Goal: Transaction & Acquisition: Book appointment/travel/reservation

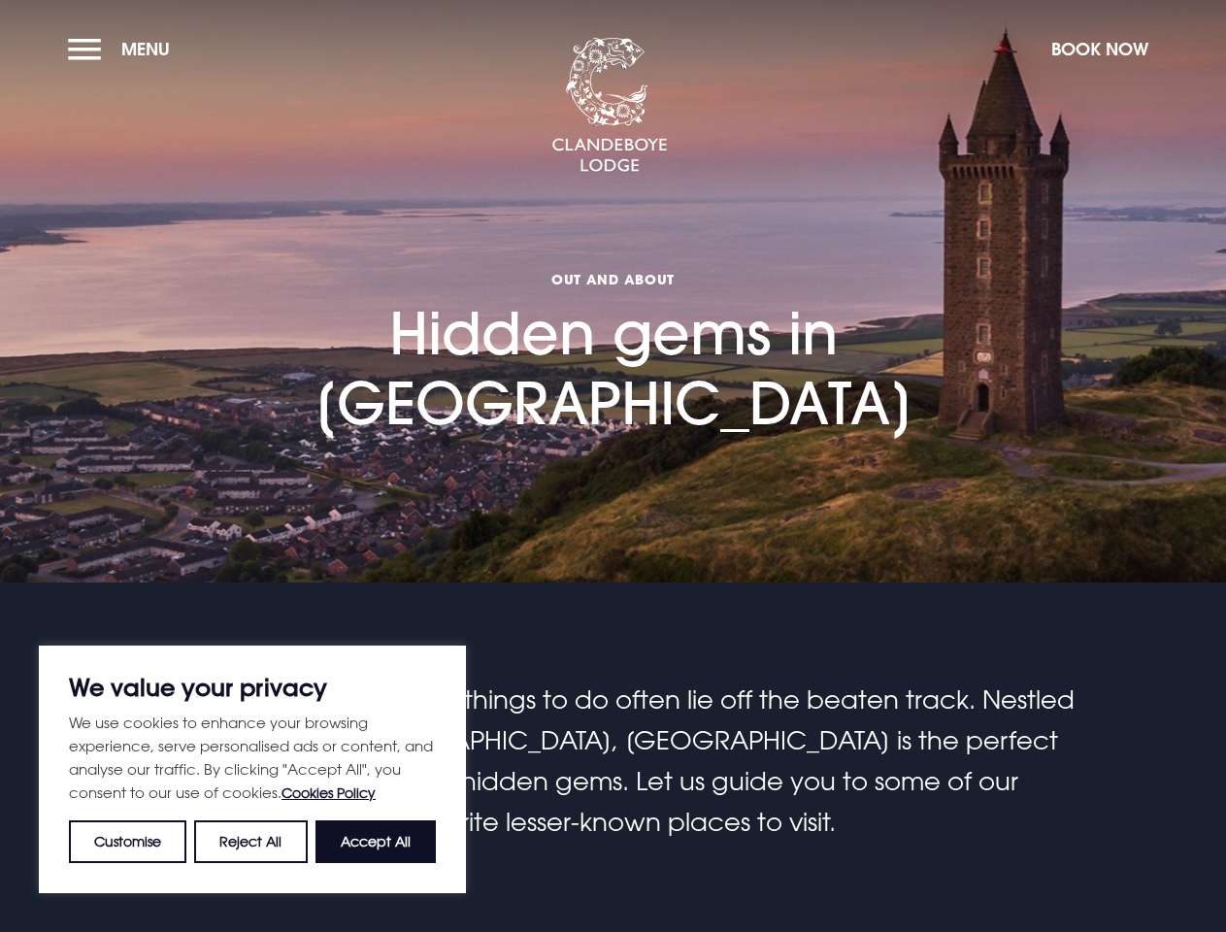
click at [613, 466] on section "Out and About Hidden gems in [GEOGRAPHIC_DATA]" at bounding box center [613, 291] width 1226 height 583
click at [128, 842] on button "Customise" at bounding box center [127, 841] width 117 height 43
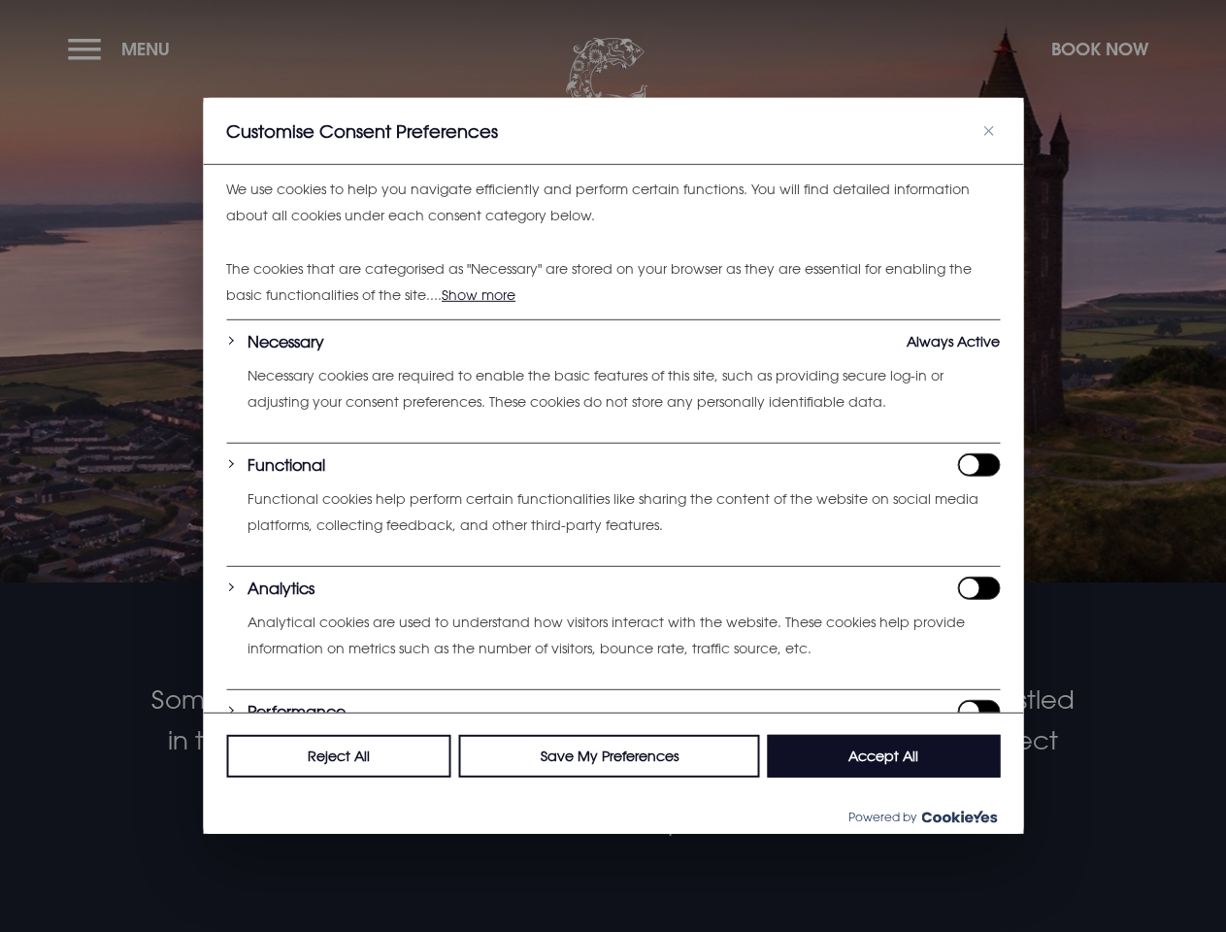
click at [251, 713] on div "We use cookies to help you navigate efficiently and perform certain functions. …" at bounding box center [613, 439] width 820 height 548
click at [376, 799] on div "Reject All Save My Preferences Accept All" at bounding box center [613, 756] width 820 height 86
click at [123, 49] on div at bounding box center [613, 466] width 1226 height 932
click at [1099, 49] on div at bounding box center [613, 466] width 1226 height 932
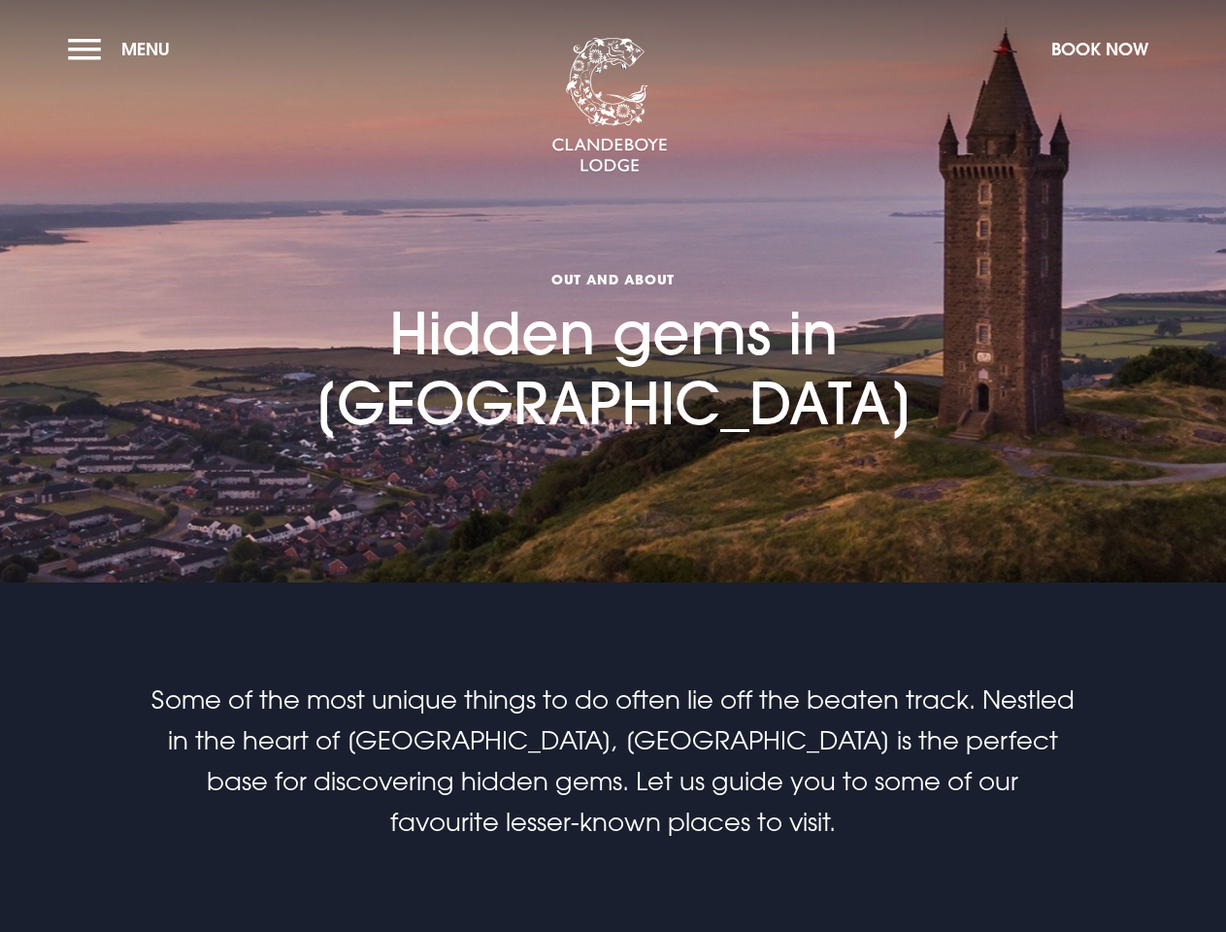
click at [613, 466] on section "Out and About Hidden gems in [GEOGRAPHIC_DATA]" at bounding box center [613, 291] width 1226 height 583
click at [123, 49] on span "Menu" at bounding box center [145, 49] width 49 height 22
click at [1099, 49] on button "Book Now" at bounding box center [1100, 49] width 117 height 42
